Goal: Task Accomplishment & Management: Manage account settings

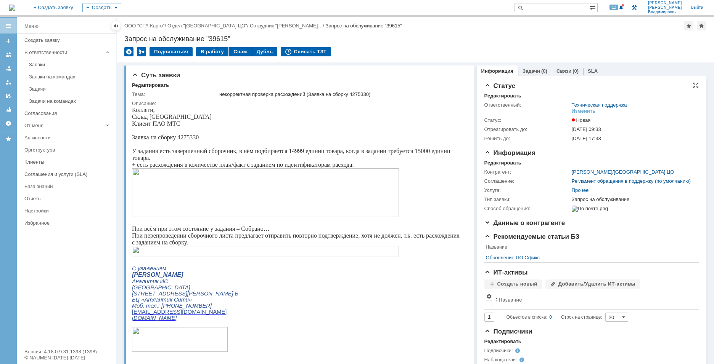
click at [499, 95] on div "Редактировать" at bounding box center [502, 96] width 37 height 6
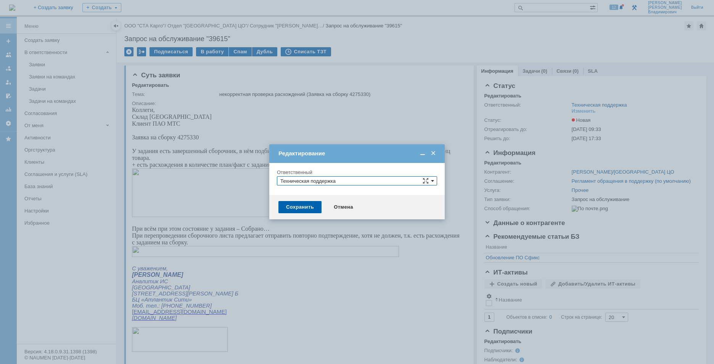
click at [432, 181] on span at bounding box center [432, 181] width 3 height 6
click at [314, 242] on span "Поддержка 1С" at bounding box center [356, 241] width 153 height 6
type input "Поддержка 1С"
click at [303, 204] on div "Сохранить" at bounding box center [299, 207] width 43 height 12
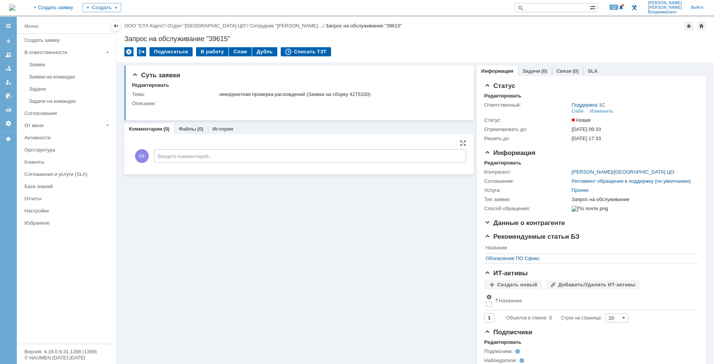
scroll to position [0, 0]
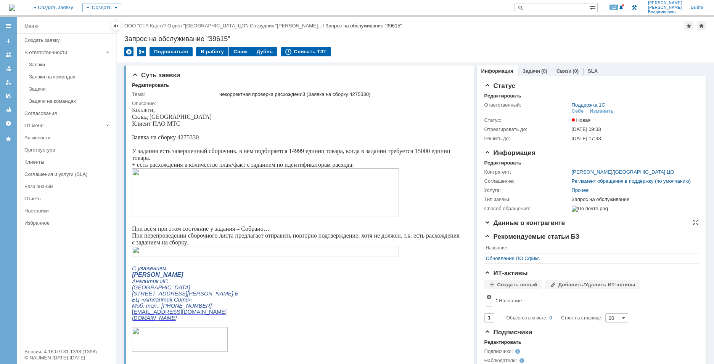
click at [484, 227] on span "Данные о контрагенте" at bounding box center [524, 223] width 81 height 7
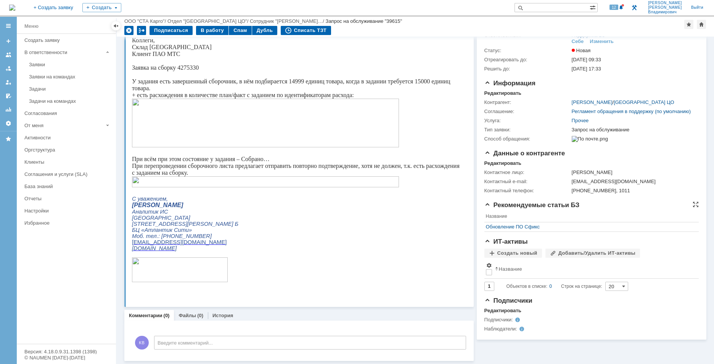
scroll to position [44, 0]
click at [520, 258] on div "Создать новый" at bounding box center [513, 253] width 58 height 9
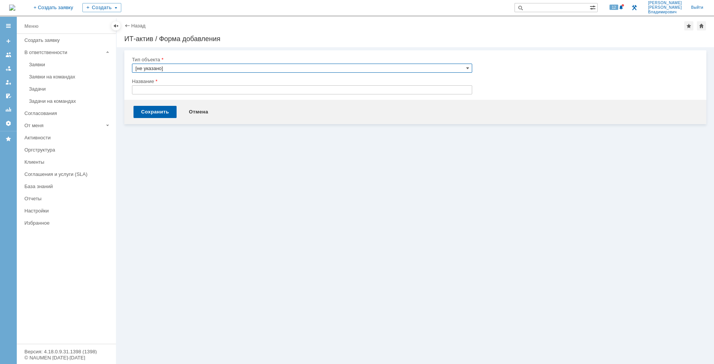
click at [216, 91] on input "text" at bounding box center [302, 89] width 340 height 9
click at [221, 68] on input "[не указано]" at bounding box center [302, 68] width 340 height 9
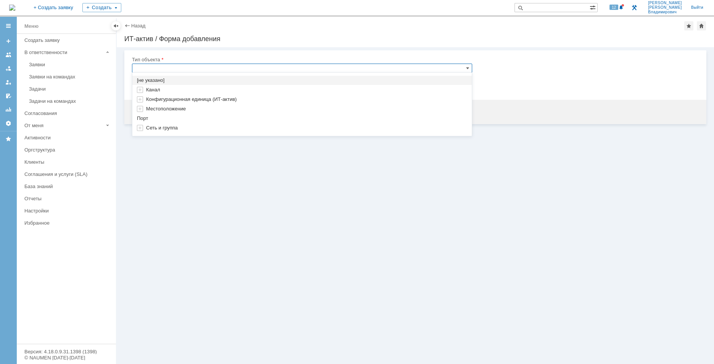
click at [266, 45] on div "Назад | ИТ-актив / Форма добавления ИТ-актив / Форма добавления" at bounding box center [415, 32] width 597 height 30
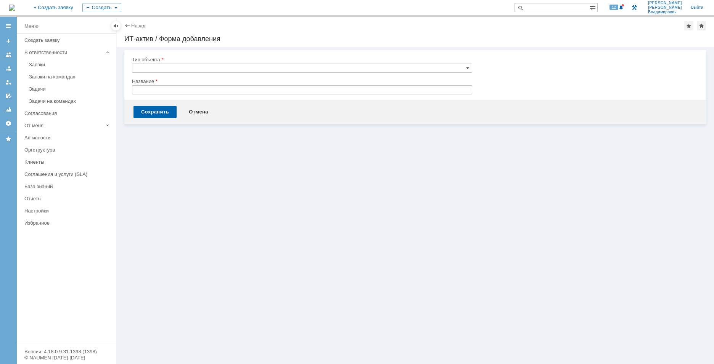
type input "[не указано]"
click at [127, 25] on div "Назад" at bounding box center [134, 26] width 21 height 6
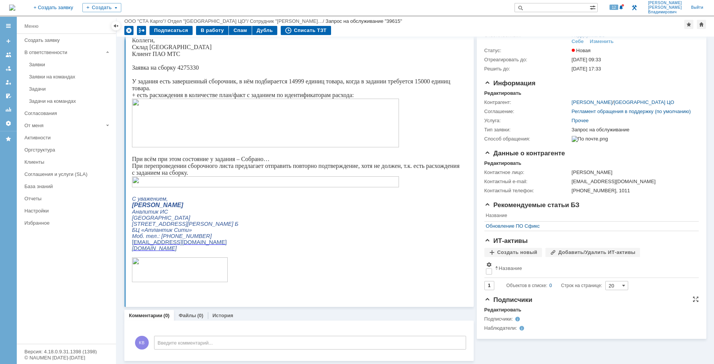
scroll to position [44, 0]
click at [494, 313] on div "Редактировать" at bounding box center [502, 310] width 37 height 6
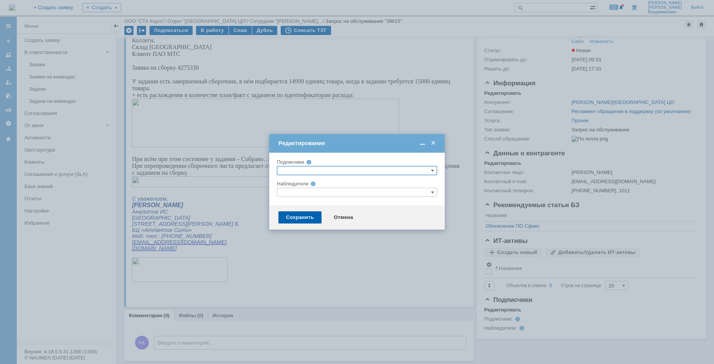
click at [428, 168] on input "text" at bounding box center [357, 170] width 160 height 9
click at [369, 152] on td "Редактирование" at bounding box center [356, 143] width 175 height 19
drag, startPoint x: 337, startPoint y: 217, endPoint x: 132, endPoint y: 165, distance: 211.2
click at [337, 217] on div "Отмена" at bounding box center [343, 218] width 35 height 12
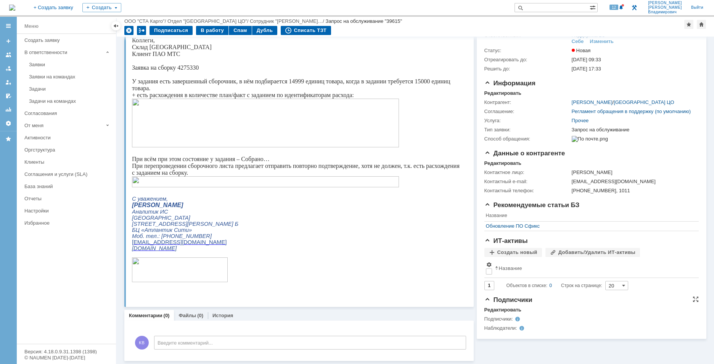
click at [517, 331] on span at bounding box center [517, 329] width 0 height 6
click at [505, 332] on div "Наблюдатели:" at bounding box center [522, 329] width 77 height 6
click at [499, 313] on div "Редактировать" at bounding box center [502, 310] width 37 height 6
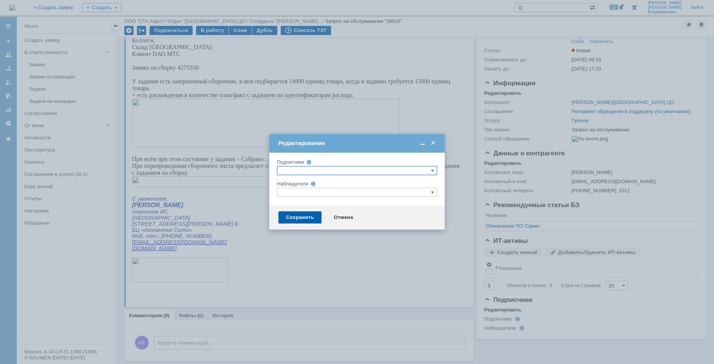
click at [408, 197] on div at bounding box center [357, 199] width 160 height 5
click at [401, 194] on input "text" at bounding box center [357, 192] width 160 height 9
click at [309, 268] on span at bounding box center [309, 268] width 0 height 4
click at [306, 268] on input "[PERSON_NAME]" at bounding box center [303, 268] width 5 height 5
type input "[PERSON_NAME]"
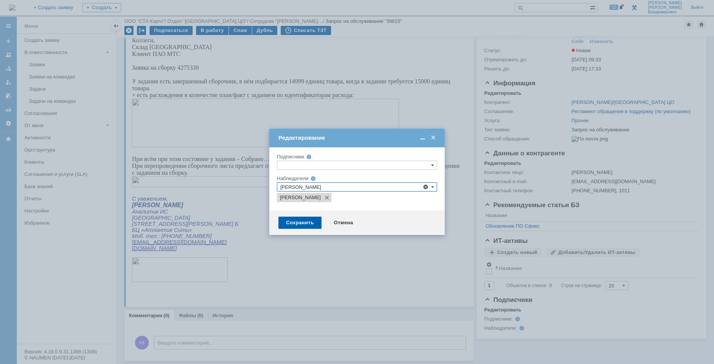
click at [377, 143] on td "Редактирование" at bounding box center [356, 138] width 175 height 19
click at [307, 222] on div "Сохранить" at bounding box center [299, 223] width 43 height 12
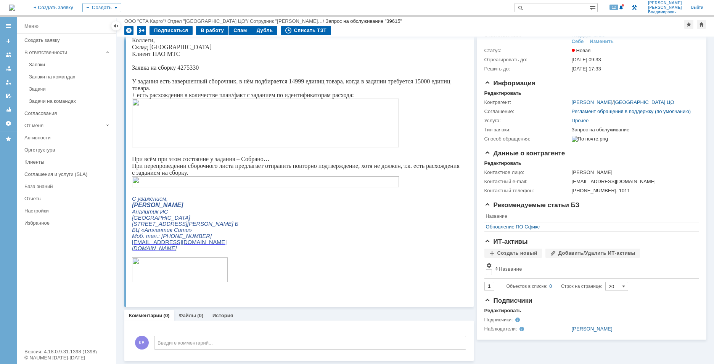
scroll to position [0, 0]
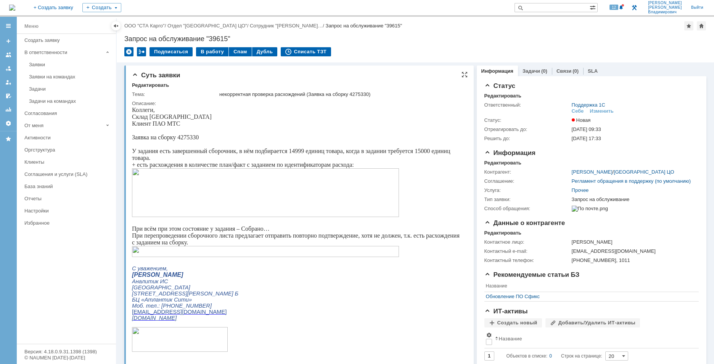
click at [261, 253] on img at bounding box center [265, 251] width 267 height 11
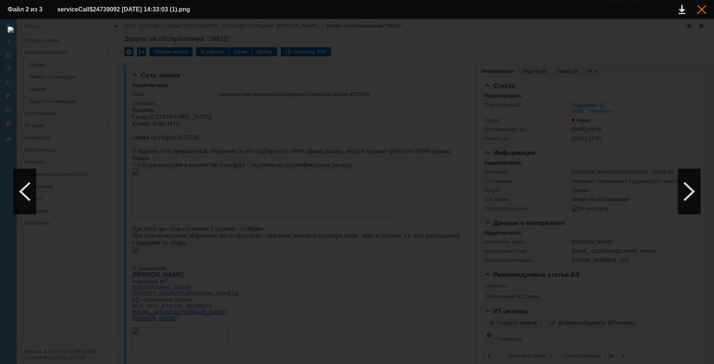
click at [703, 13] on div at bounding box center [701, 9] width 9 height 9
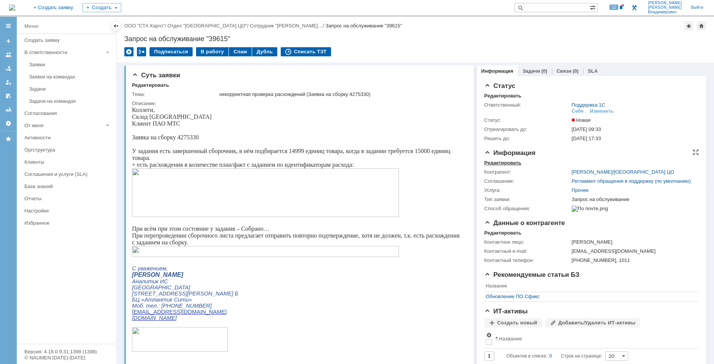
click at [510, 161] on div "Редактировать" at bounding box center [502, 163] width 37 height 6
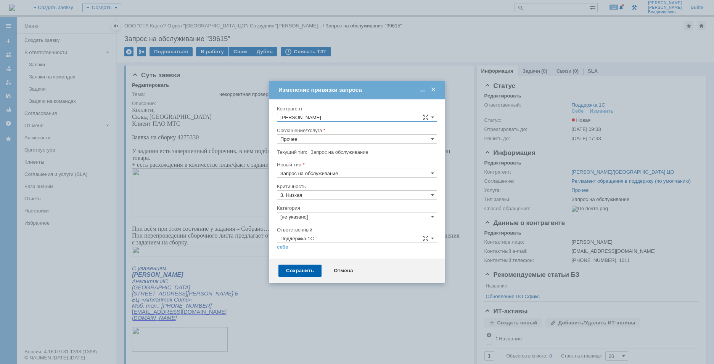
click at [322, 192] on input "3. Низкая" at bounding box center [357, 195] width 160 height 9
click at [323, 172] on input "Запрос на обслуживание" at bounding box center [357, 173] width 160 height 9
type input "3. Низкая"
click at [386, 159] on div at bounding box center [357, 158] width 160 height 5
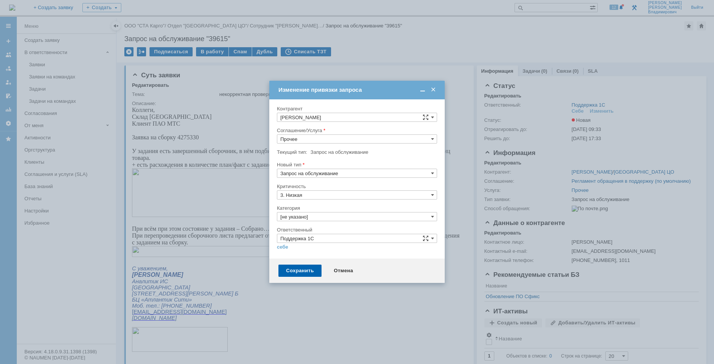
type input "Запрос на обслуживание"
click at [367, 140] on input "Прочее" at bounding box center [357, 139] width 160 height 9
click at [353, 215] on div "WMS Сборка" at bounding box center [356, 212] width 159 height 8
type input "WMS Сборка"
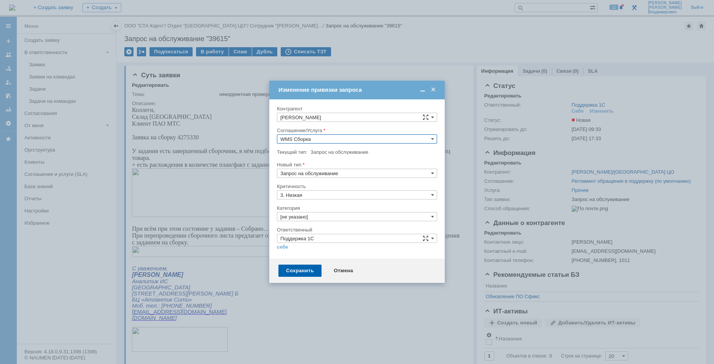
click at [339, 219] on input "[не указано]" at bounding box center [357, 216] width 160 height 9
click at [353, 260] on span "Ошибка" at bounding box center [356, 263] width 153 height 6
click at [343, 218] on input "Ошибка" at bounding box center [357, 216] width 160 height 9
click at [351, 202] on div at bounding box center [357, 202] width 160 height 5
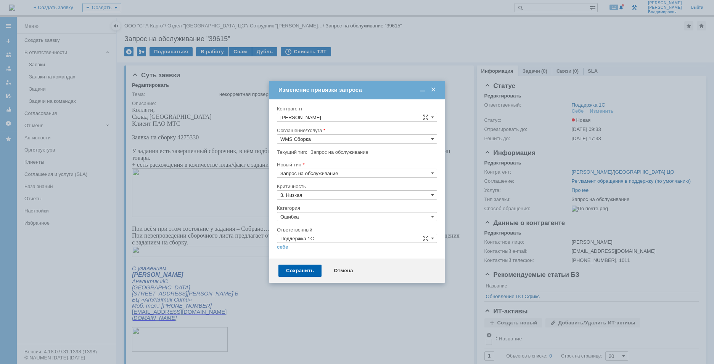
type input "Ошибка"
click at [299, 273] on div "Сохранить" at bounding box center [299, 271] width 43 height 12
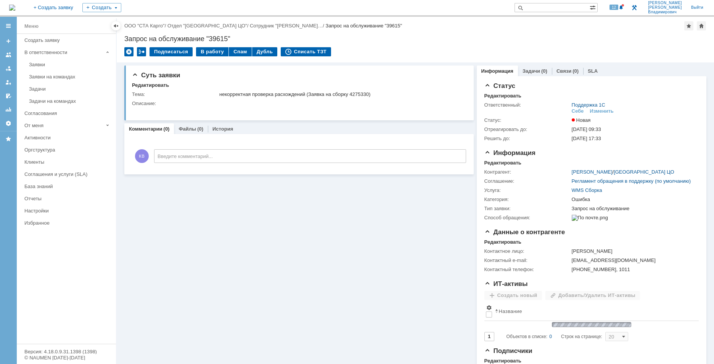
scroll to position [0, 0]
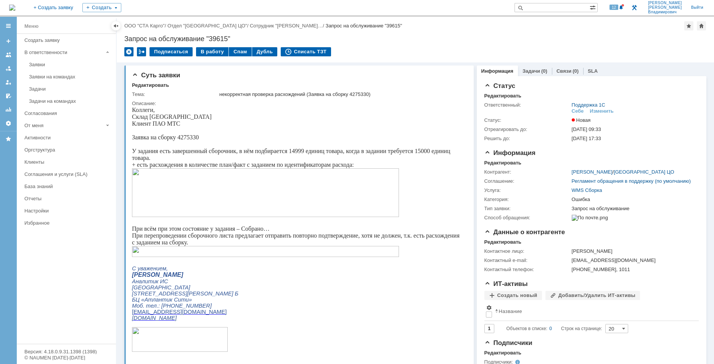
click at [85, 280] on div "Меню Создать заявку В ответственности Заявки Заявки на командах Задачи Задачи н…" at bounding box center [66, 189] width 99 height 310
